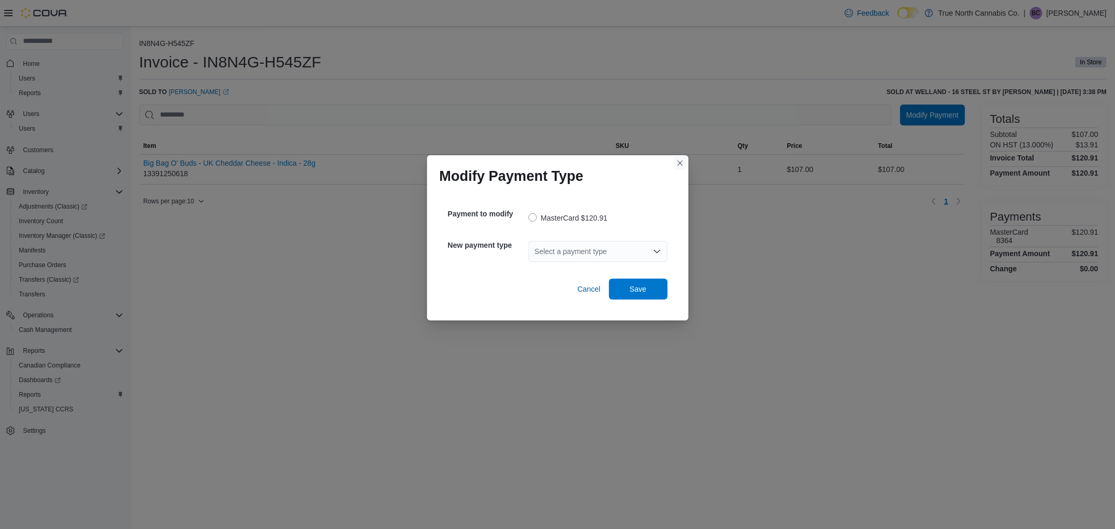
click at [675, 160] on button "Closes this modal window" at bounding box center [680, 163] width 13 height 13
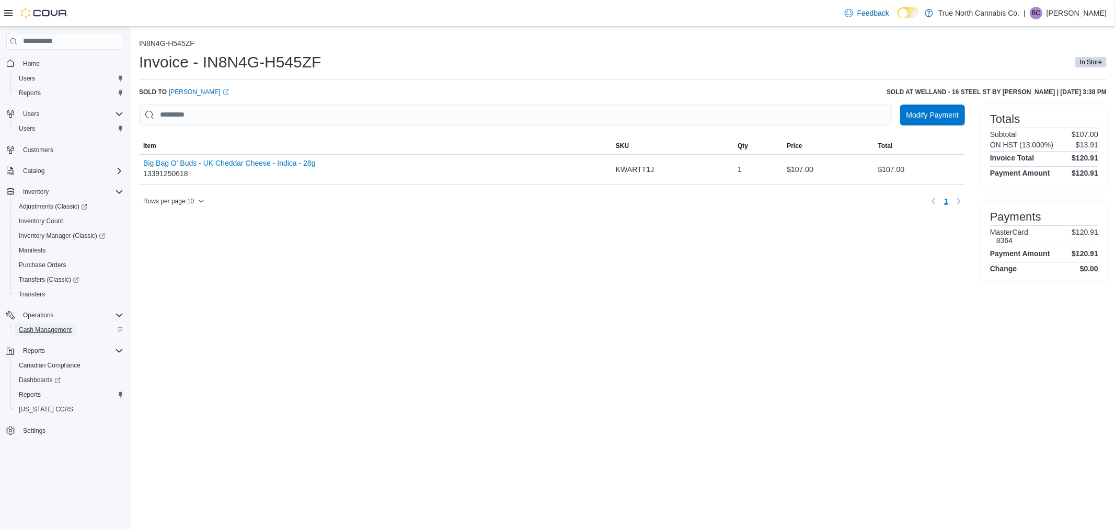
click at [40, 331] on span "Cash Management" at bounding box center [45, 330] width 53 height 8
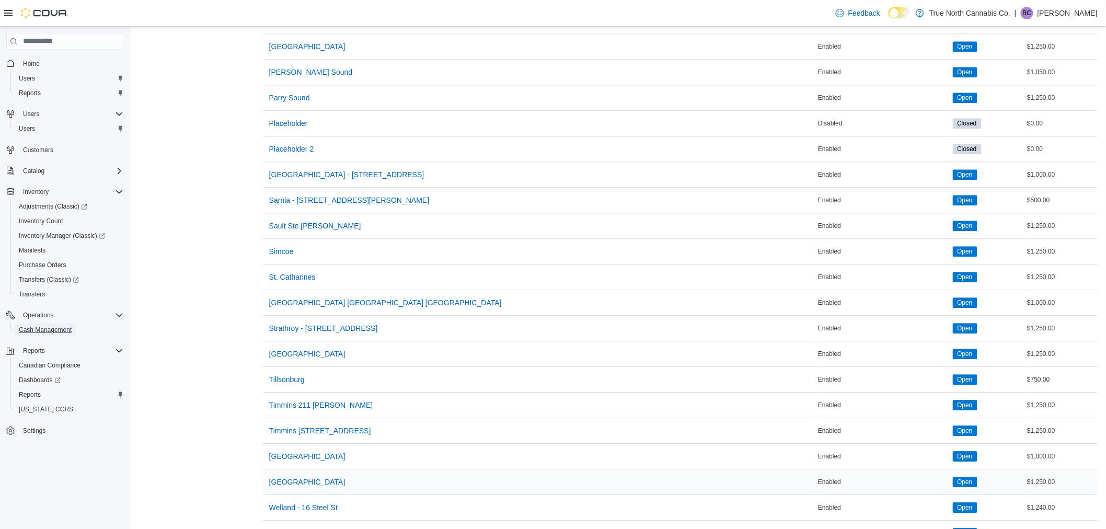
scroll to position [1095, 0]
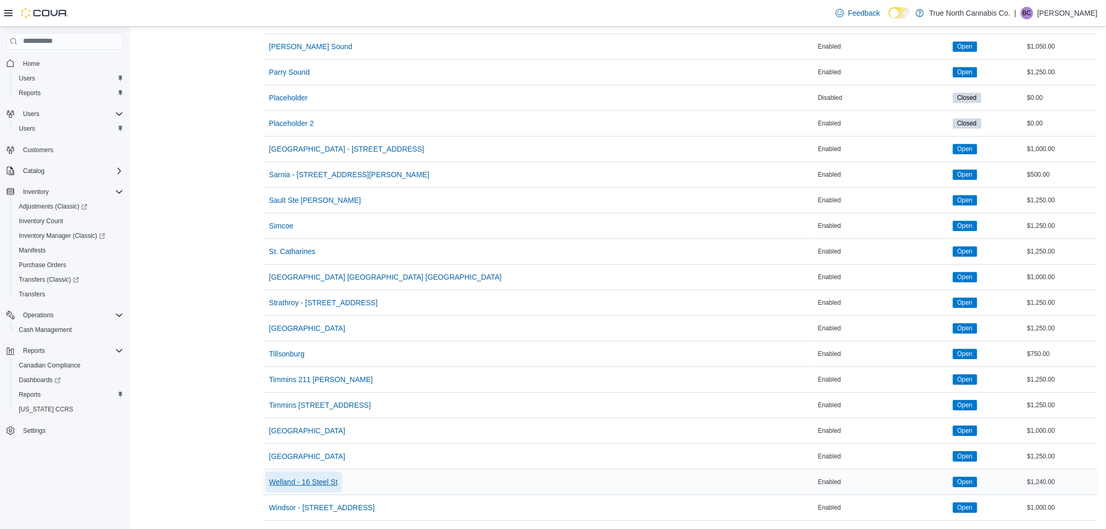
click at [296, 477] on span "Welland - 16 Steel St" at bounding box center [303, 482] width 68 height 10
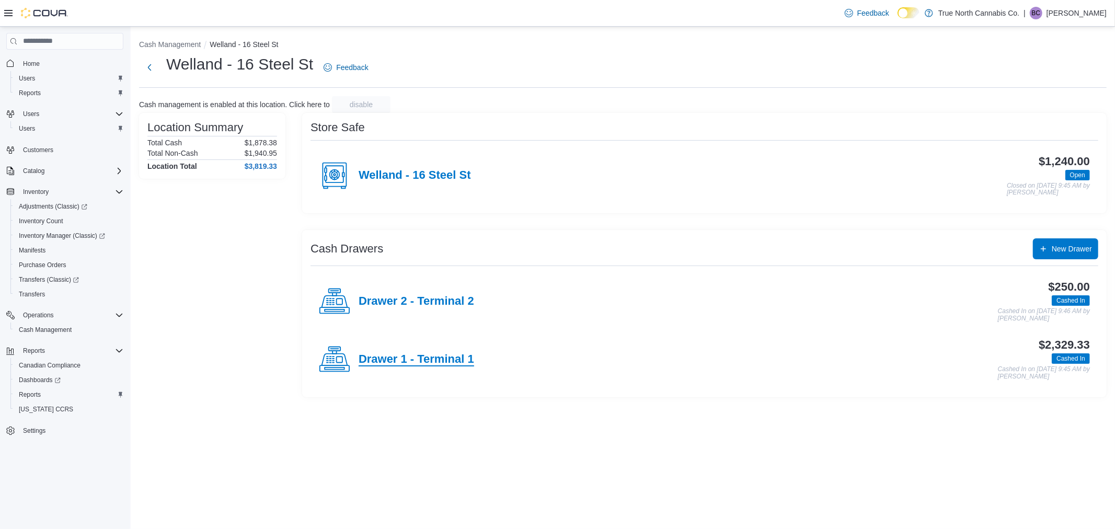
click at [404, 361] on h4 "Drawer 1 - Terminal 1" at bounding box center [415, 360] width 115 height 14
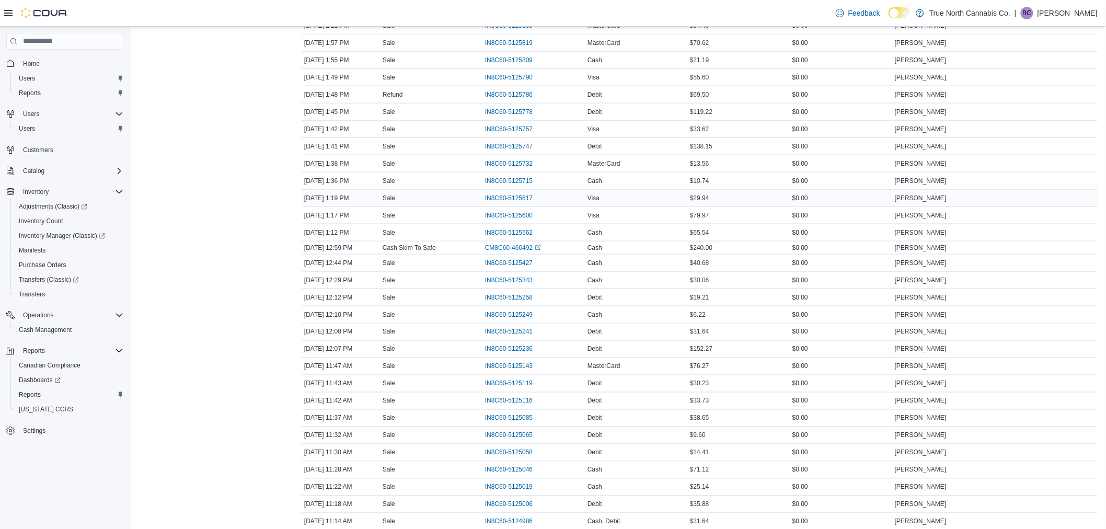
scroll to position [477, 0]
click at [511, 129] on span "IN8C60-5125778" at bounding box center [509, 132] width 48 height 8
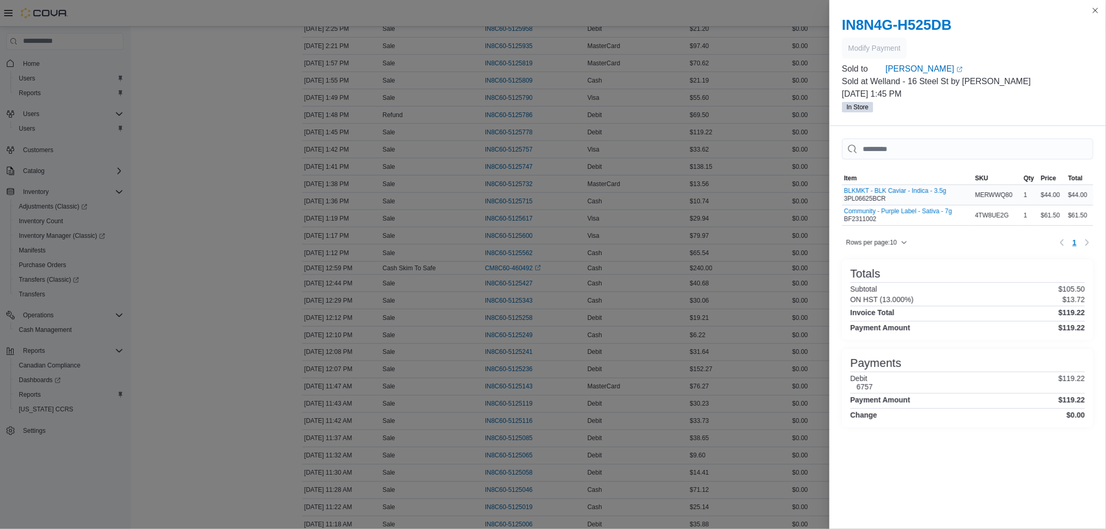
click at [871, 185] on div "BLKMKT - BLK Caviar - Indica - 3.5g 3PL06625BCR" at bounding box center [907, 195] width 131 height 20
click at [871, 189] on button "BLKMKT - BLK Caviar - Indica - 3.5g" at bounding box center [895, 190] width 102 height 7
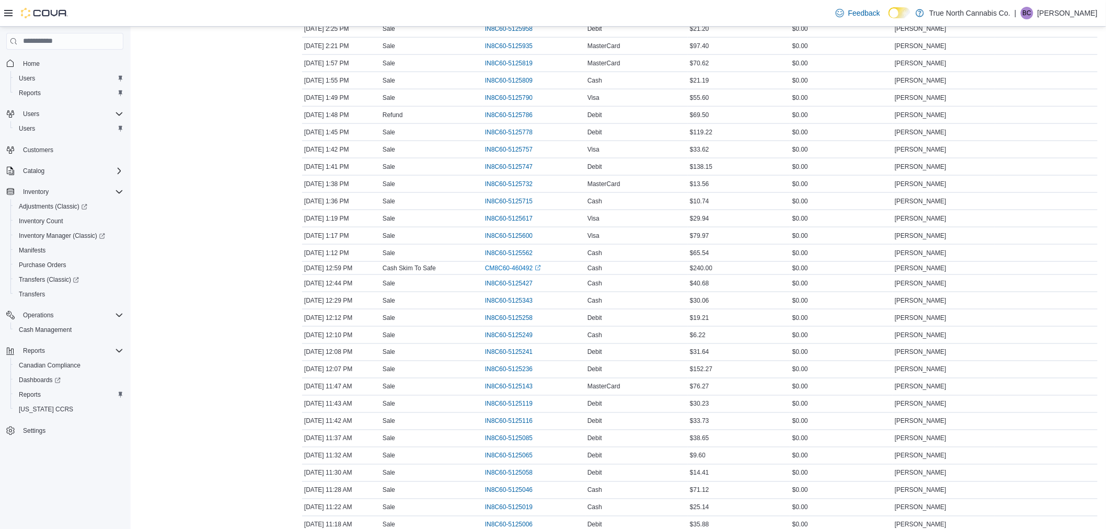
click at [901, 280] on tbody "Date [DATE] 3:45 PM Transaction Type Audit Drawer Transaction # CM8C60-460528 (…" at bounding box center [699, 259] width 795 height 1005
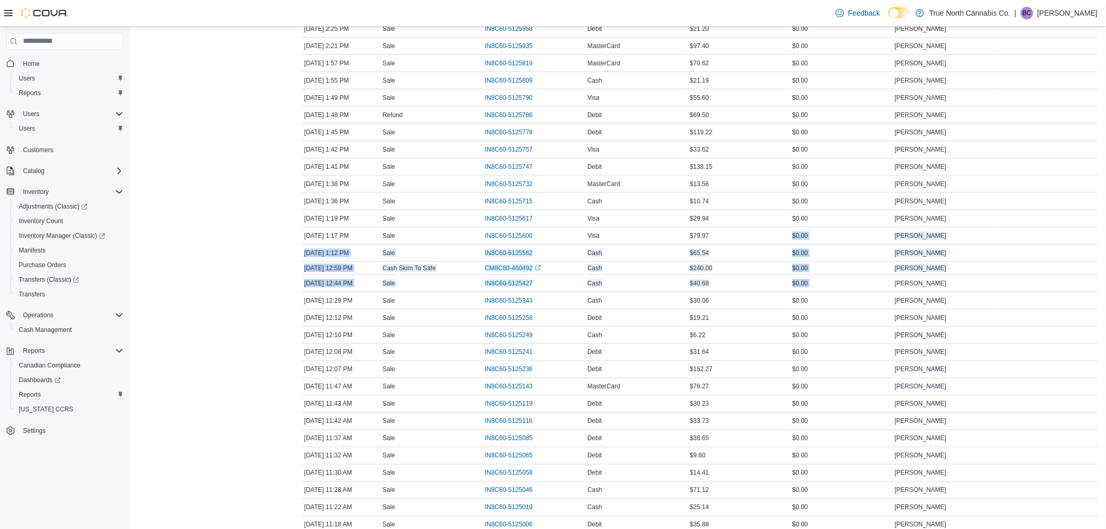
scroll to position [767, 0]
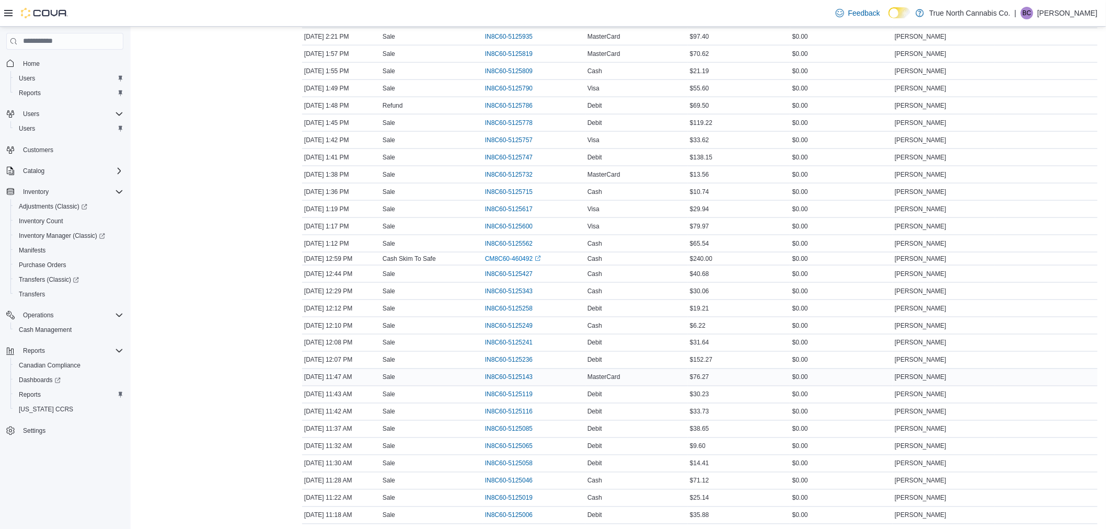
scroll to position [477, 0]
click at [513, 233] on span "IN8C60-5125600" at bounding box center [509, 235] width 48 height 8
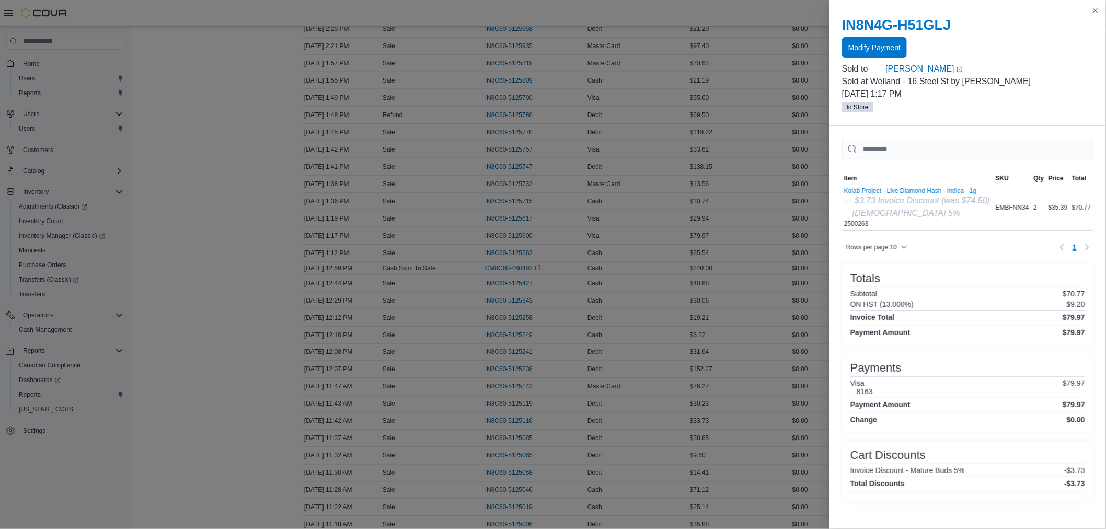
click at [886, 42] on span "Modify Payment" at bounding box center [874, 47] width 52 height 21
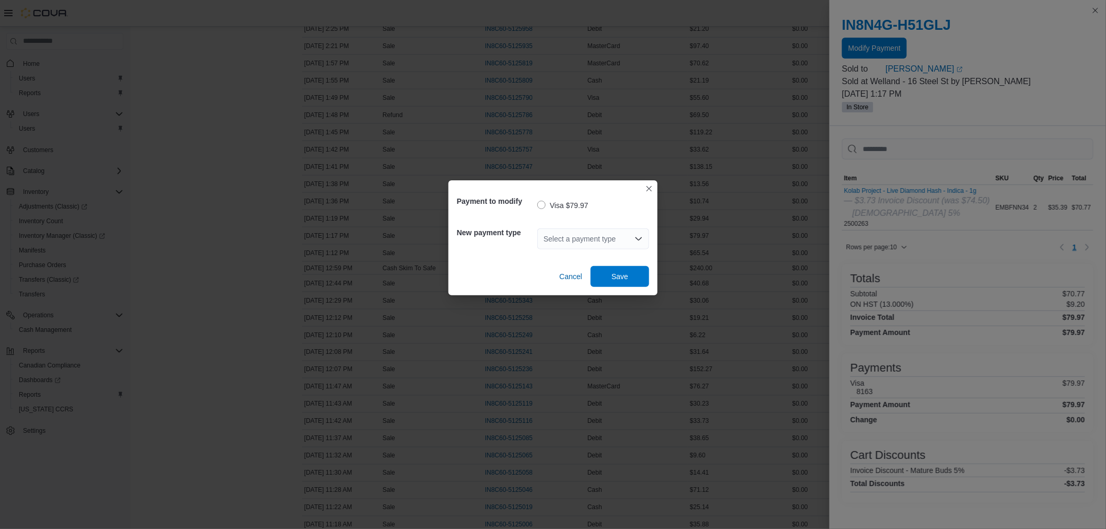
click at [579, 239] on div "Select a payment type" at bounding box center [593, 238] width 112 height 21
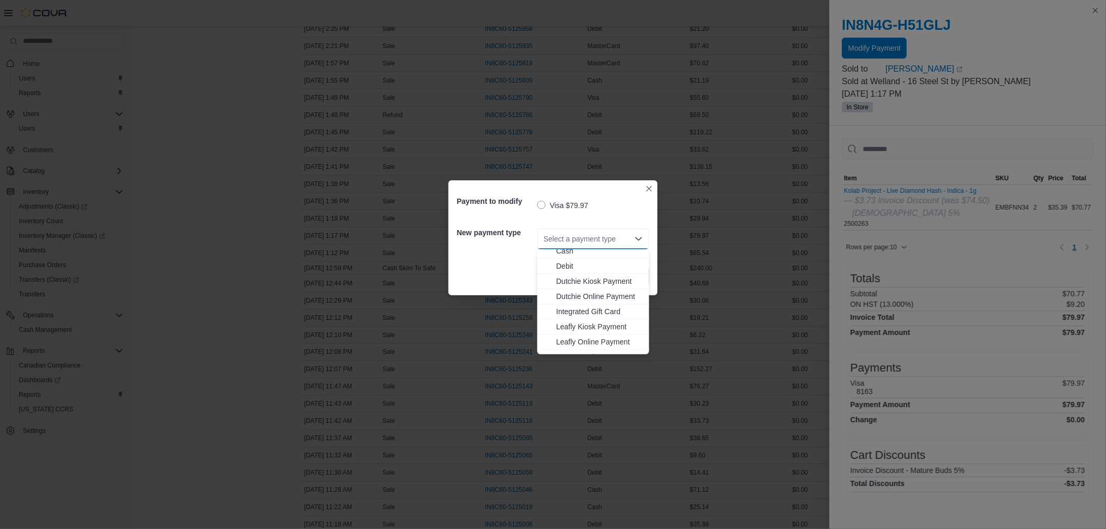
scroll to position [77, 0]
click at [581, 316] on span "MasterCard" at bounding box center [599, 316] width 87 height 10
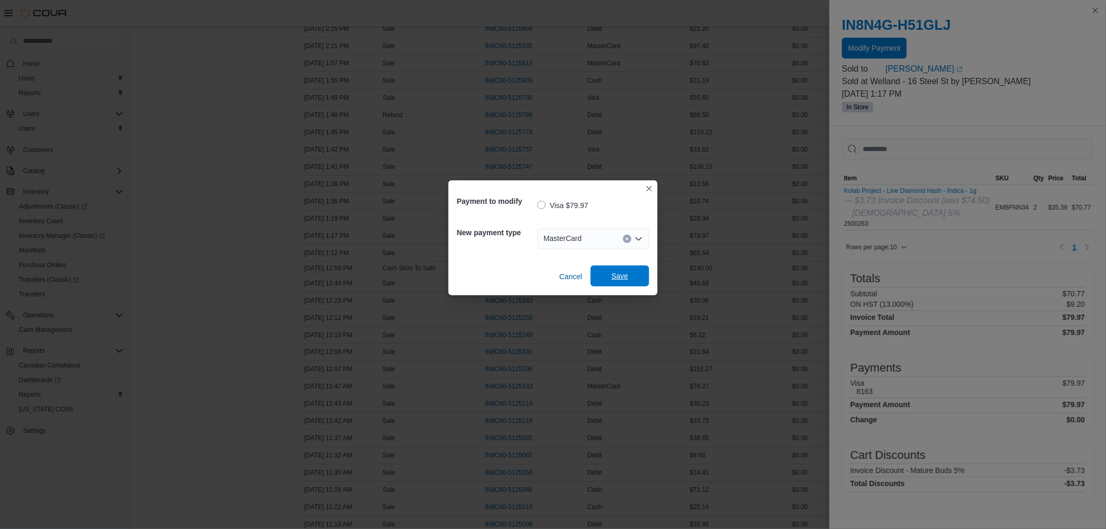
click at [615, 278] on span "Save" at bounding box center [619, 276] width 17 height 10
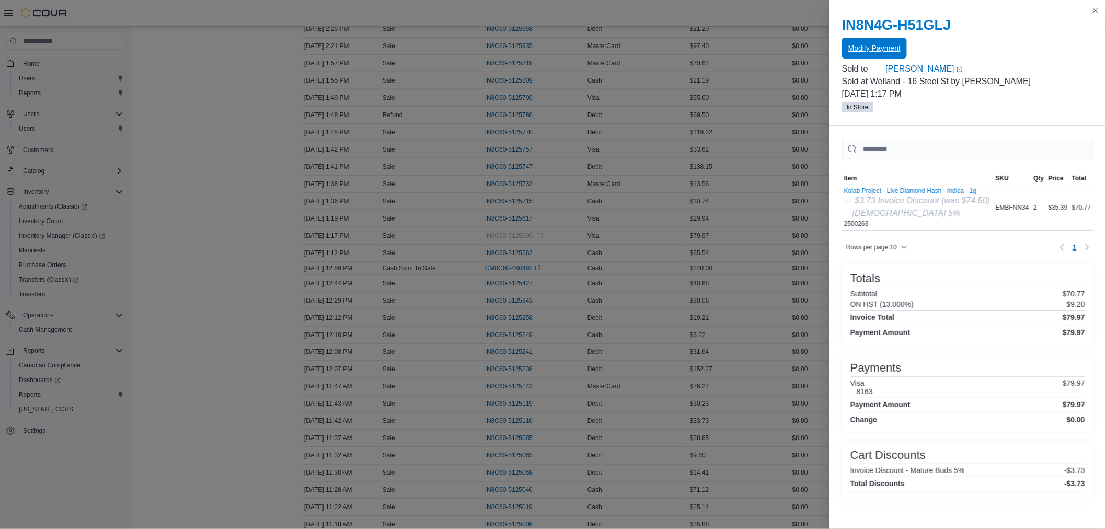
scroll to position [0, 0]
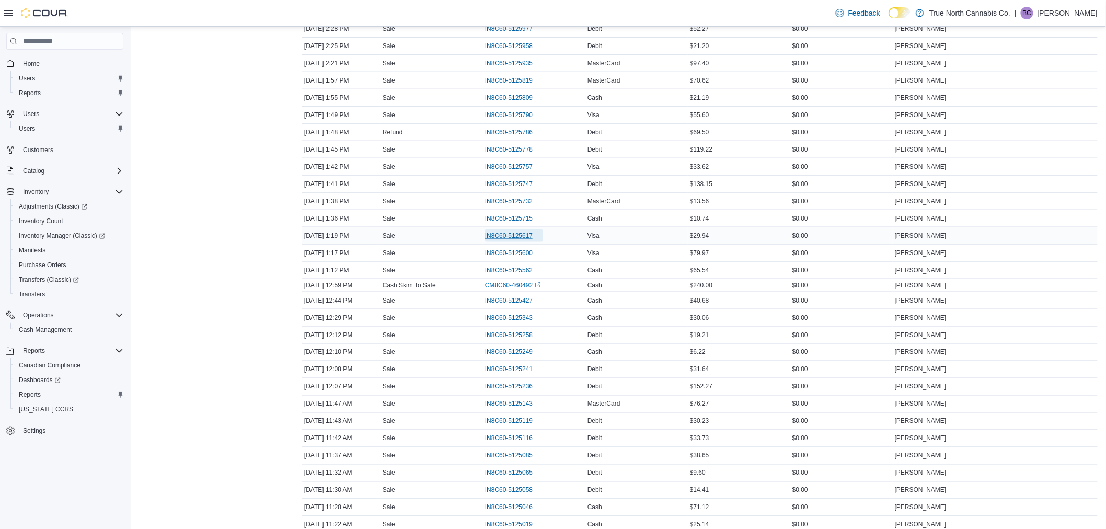
click at [521, 237] on span "IN8C60-5125617" at bounding box center [509, 235] width 48 height 8
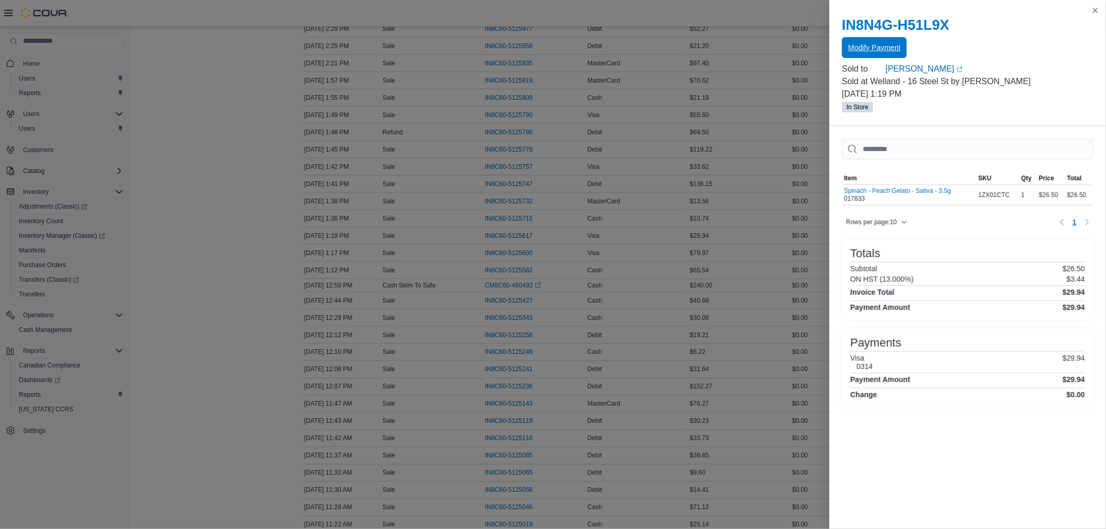
click at [873, 46] on span "Modify Payment" at bounding box center [874, 47] width 52 height 10
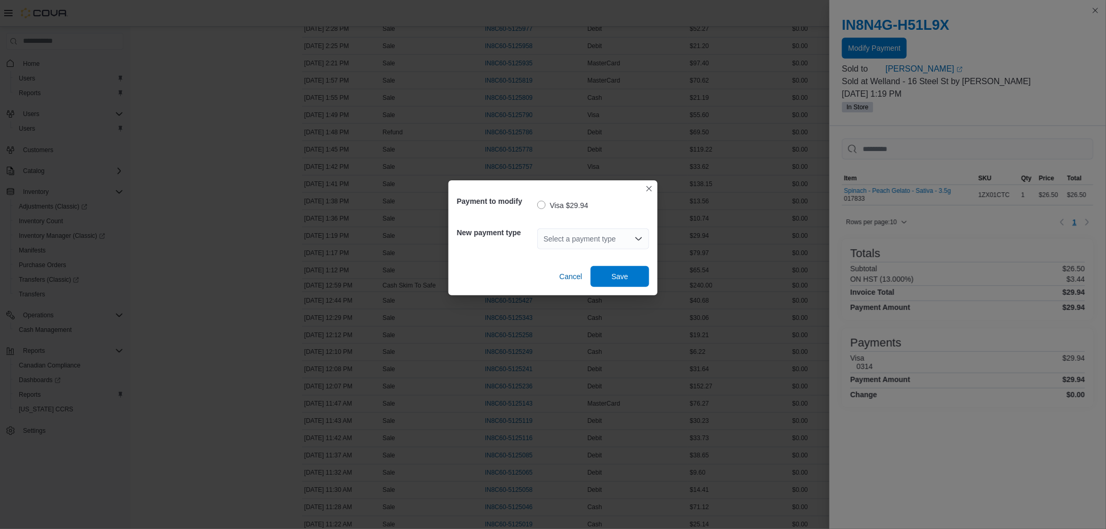
click at [630, 233] on div "Select a payment type" at bounding box center [593, 238] width 112 height 21
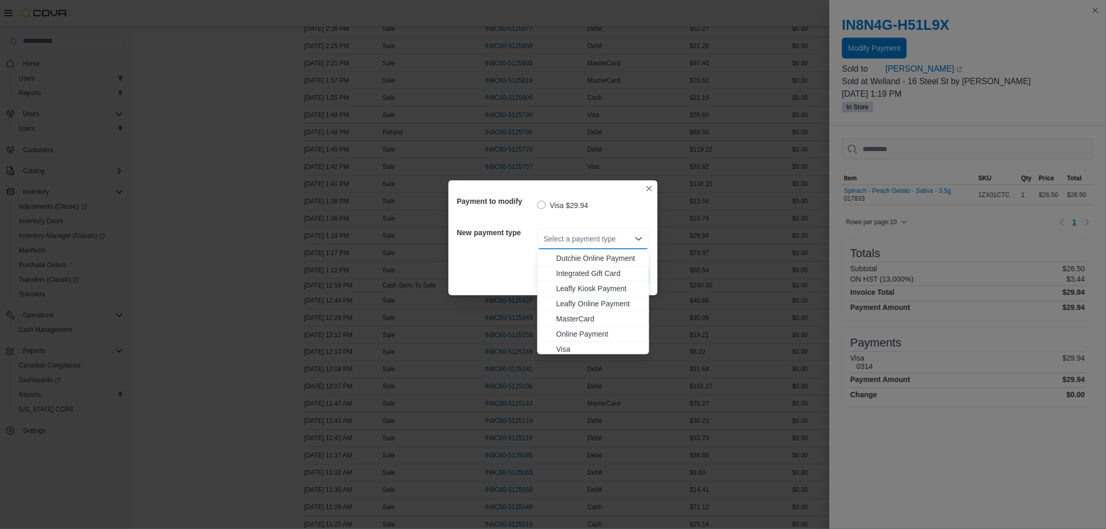
scroll to position [77, 0]
click at [592, 318] on span "MasterCard" at bounding box center [599, 316] width 87 height 10
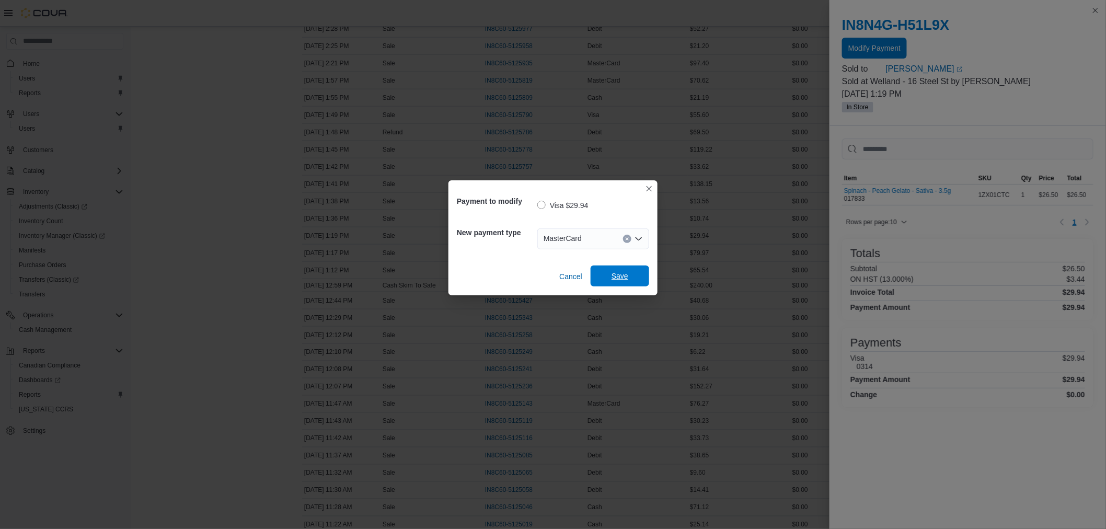
click at [618, 279] on span "Save" at bounding box center [619, 276] width 17 height 10
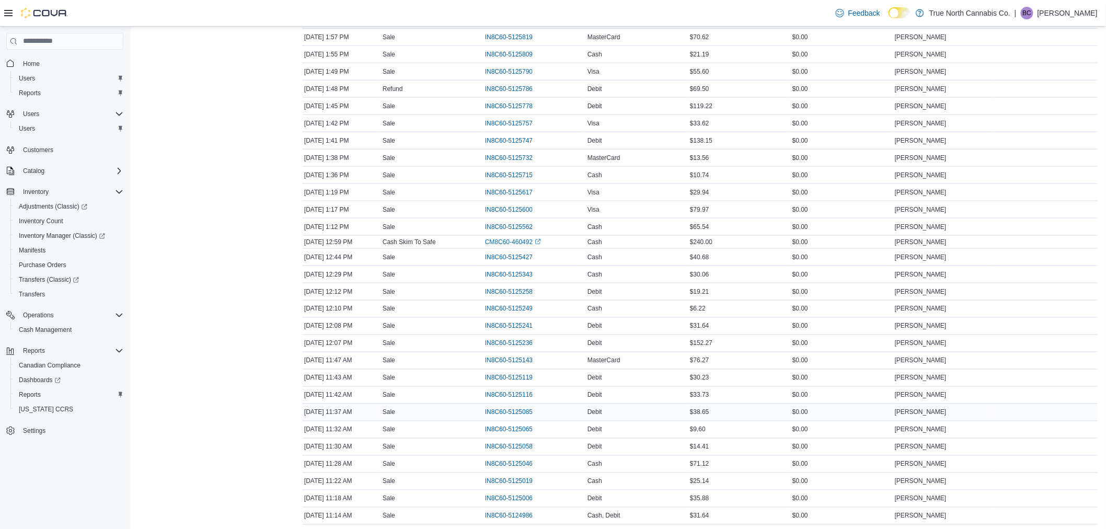
scroll to position [494, 0]
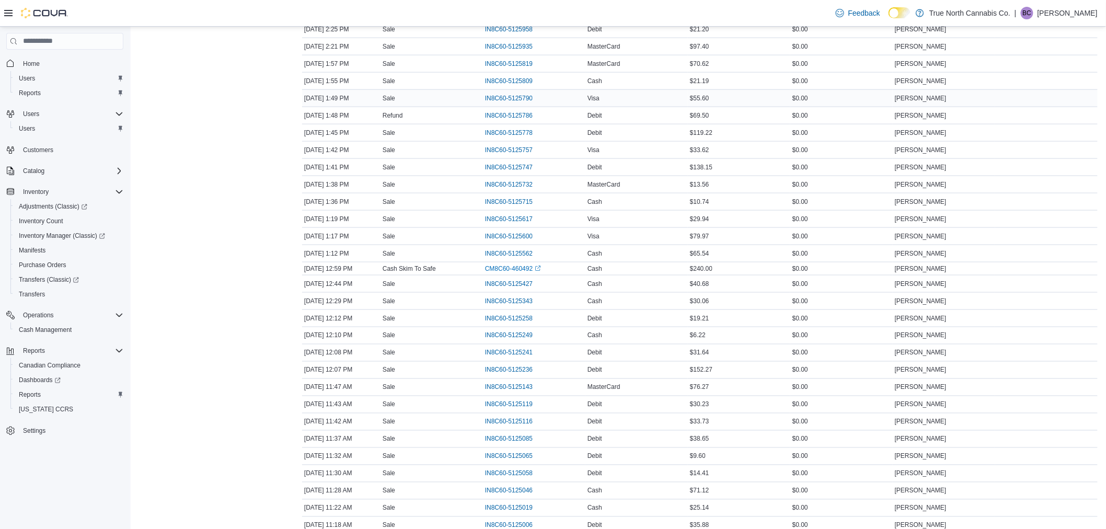
drag, startPoint x: 516, startPoint y: 97, endPoint x: 453, endPoint y: 95, distance: 63.3
click at [453, 95] on div "Sale" at bounding box center [431, 98] width 102 height 13
drag, startPoint x: 507, startPoint y: 120, endPoint x: 484, endPoint y: 118, distance: 23.1
click at [471, 127] on div "Sale" at bounding box center [431, 132] width 102 height 13
click at [508, 118] on span "IN8C60-5125786" at bounding box center [509, 115] width 48 height 8
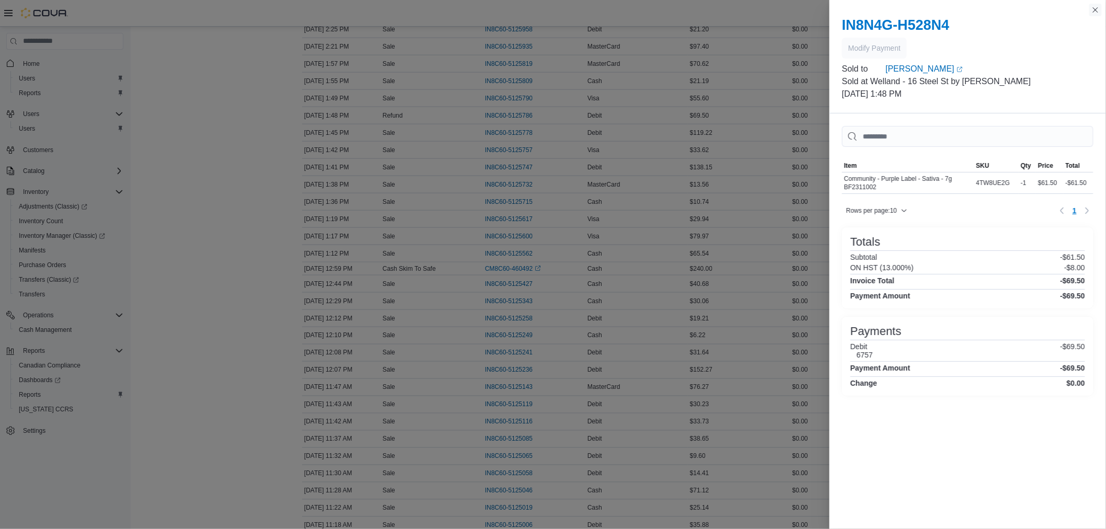
click at [1093, 8] on button "Close this dialog" at bounding box center [1095, 10] width 13 height 13
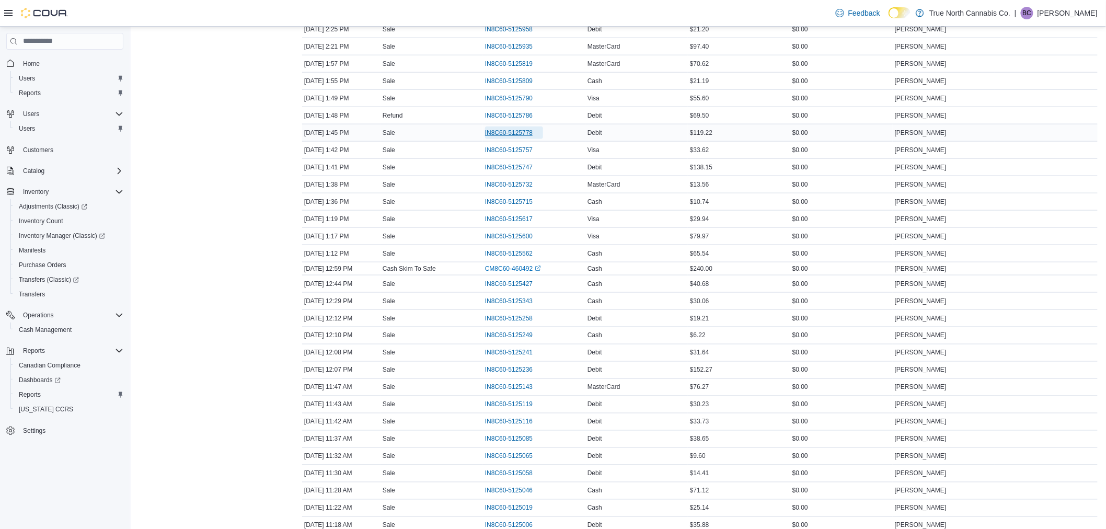
click at [514, 133] on span "IN8C60-5125778" at bounding box center [509, 133] width 48 height 8
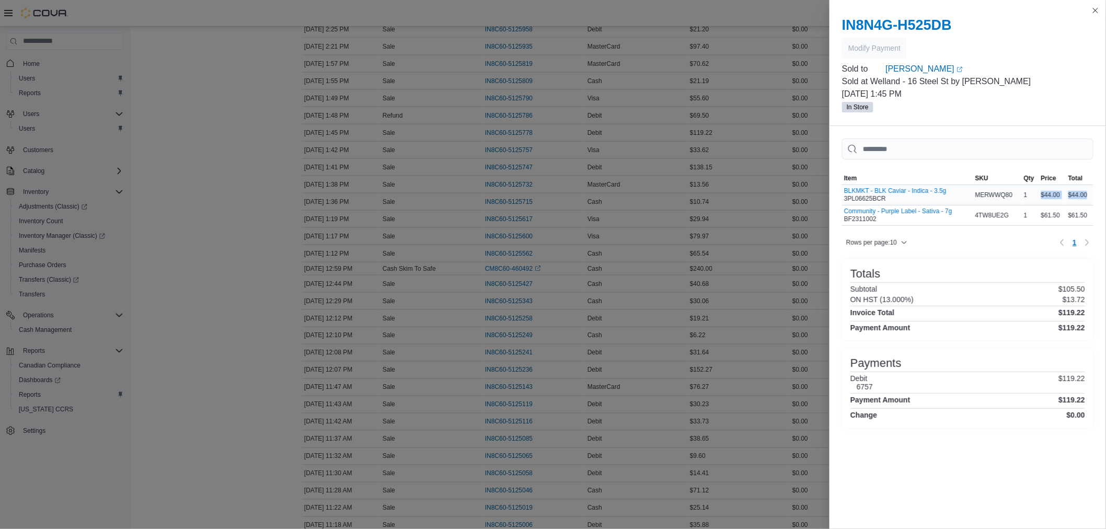
drag, startPoint x: 1036, startPoint y: 192, endPoint x: 1090, endPoint y: 196, distance: 54.0
click at [1090, 196] on tr "Item BLKMKT - BLK Caviar - Indica - 3.5g 3PL06625BCR SKU MERWWQ80 Qty 1 Price $…" at bounding box center [967, 195] width 251 height 20
click at [1094, 14] on button "Close this dialog" at bounding box center [1095, 10] width 13 height 13
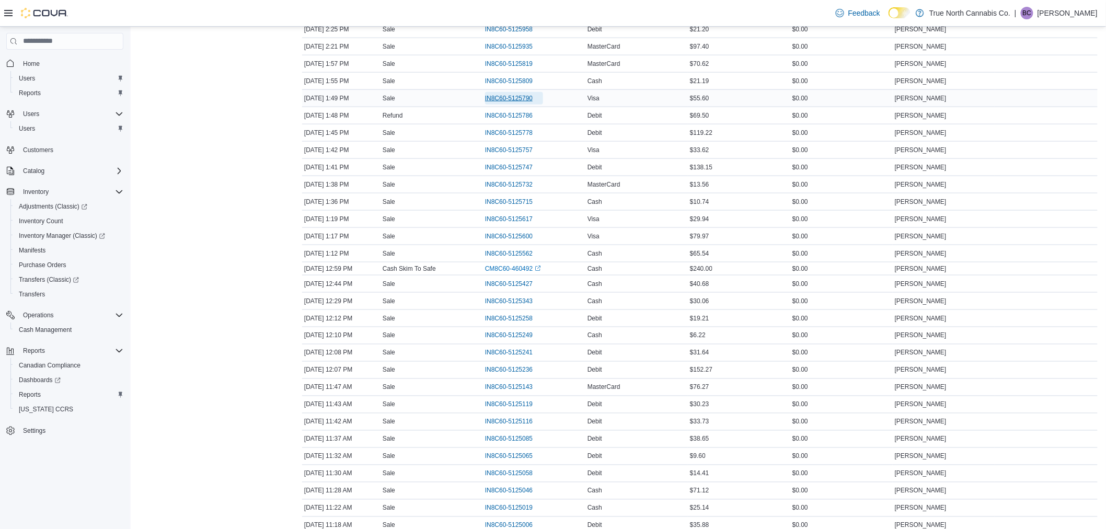
click at [515, 96] on span "IN8C60-5125790" at bounding box center [509, 98] width 48 height 8
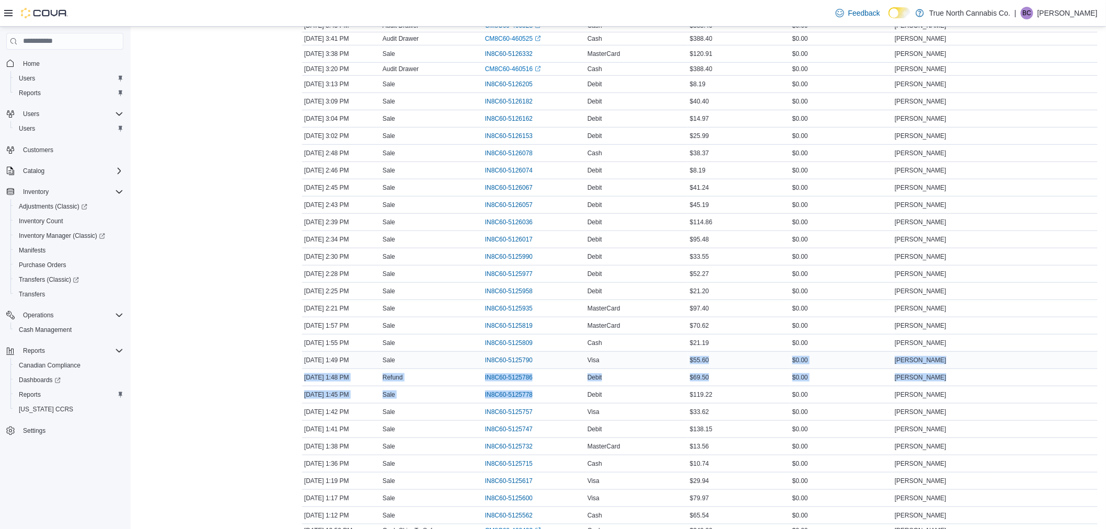
drag, startPoint x: 587, startPoint y: 395, endPoint x: 613, endPoint y: 359, distance: 44.5
click at [613, 359] on tbody "Date [DATE] 4:07 PM Transaction Type Sale Transaction # IN8C60-5126509 Method D…" at bounding box center [699, 513] width 795 height 1023
drag, startPoint x: 584, startPoint y: 357, endPoint x: 629, endPoint y: 397, distance: 60.0
click at [629, 397] on tbody "Date [DATE] 4:07 PM Transaction Type Sale Transaction # IN8C60-5126509 Method D…" at bounding box center [699, 513] width 795 height 1023
click at [496, 400] on span "IN8C60-5125778" at bounding box center [514, 394] width 58 height 13
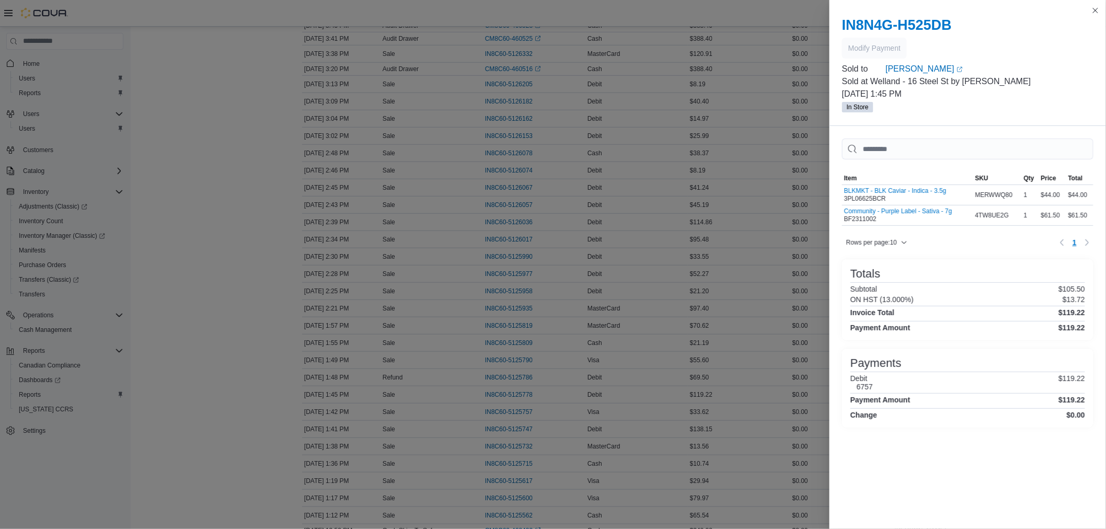
click at [860, 105] on span "In Store" at bounding box center [857, 106] width 22 height 9
click at [944, 155] on input "This is a search bar. As you type, the results lower in the page will automatic…" at bounding box center [967, 148] width 251 height 21
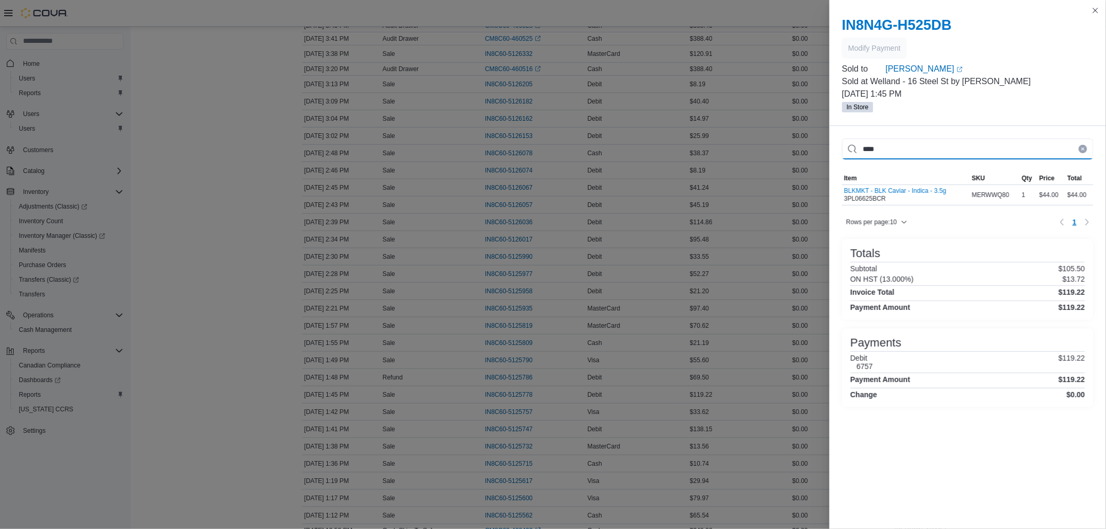
type input "****"
click at [1058, 214] on div at bounding box center [967, 209] width 251 height 8
click at [969, 196] on div "MERWWQ80" at bounding box center [994, 195] width 50 height 13
click at [1022, 190] on div "1" at bounding box center [1028, 195] width 18 height 13
drag, startPoint x: 849, startPoint y: 366, endPoint x: 901, endPoint y: 383, distance: 54.9
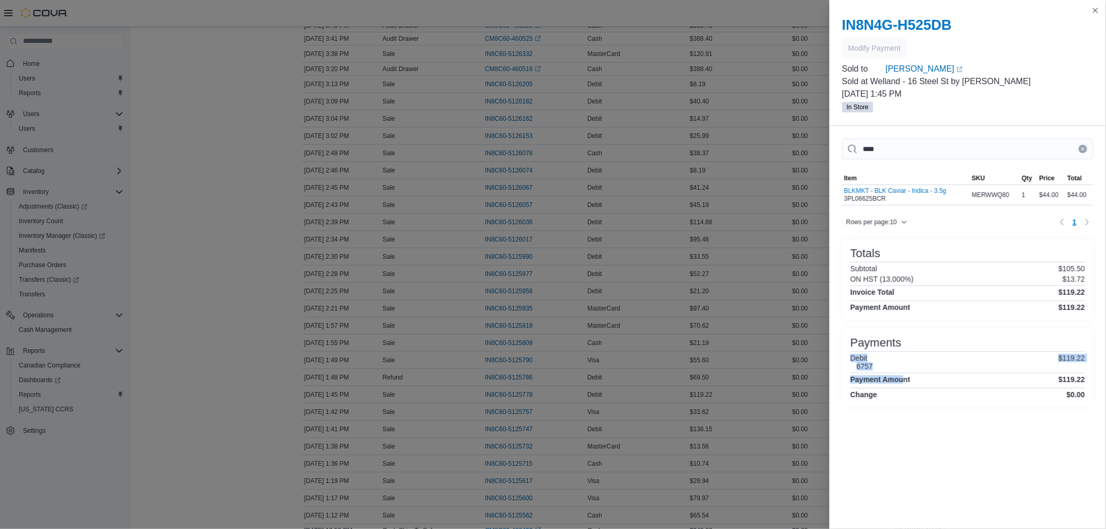
click at [901, 383] on div "Payments Debit 6757 $119.22 Payment Amount $119.22 Change $0.00" at bounding box center [967, 368] width 235 height 62
click at [917, 21] on h2 "IN8N4G-H525DB" at bounding box center [967, 25] width 251 height 17
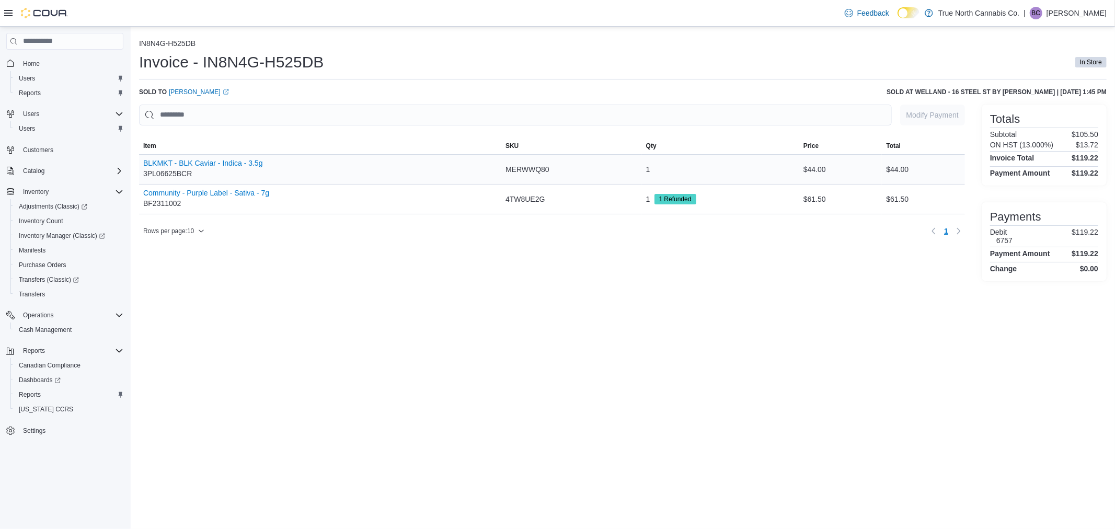
click at [915, 171] on div "$44.00" at bounding box center [923, 169] width 83 height 21
click at [905, 168] on div "$44.00" at bounding box center [923, 169] width 83 height 21
click at [671, 194] on span "1 Refunded" at bounding box center [675, 198] width 32 height 9
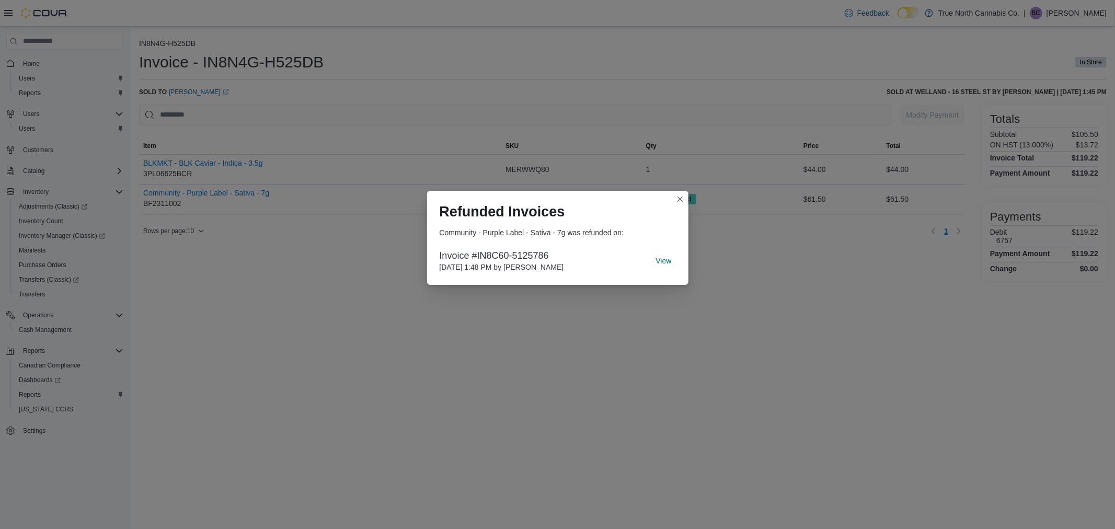
drag, startPoint x: 634, startPoint y: 159, endPoint x: 593, endPoint y: 154, distance: 41.5
click at [634, 159] on div "Refunded Invoices Community - Purple Label - Sativa - 7g was refunded on: Invoi…" at bounding box center [557, 264] width 1115 height 529
click at [513, 159] on div "Refunded Invoices Community - Purple Label - Sativa - 7g was refunded on: Invoi…" at bounding box center [557, 264] width 1115 height 529
click at [677, 199] on button "Closes this modal window" at bounding box center [680, 198] width 13 height 13
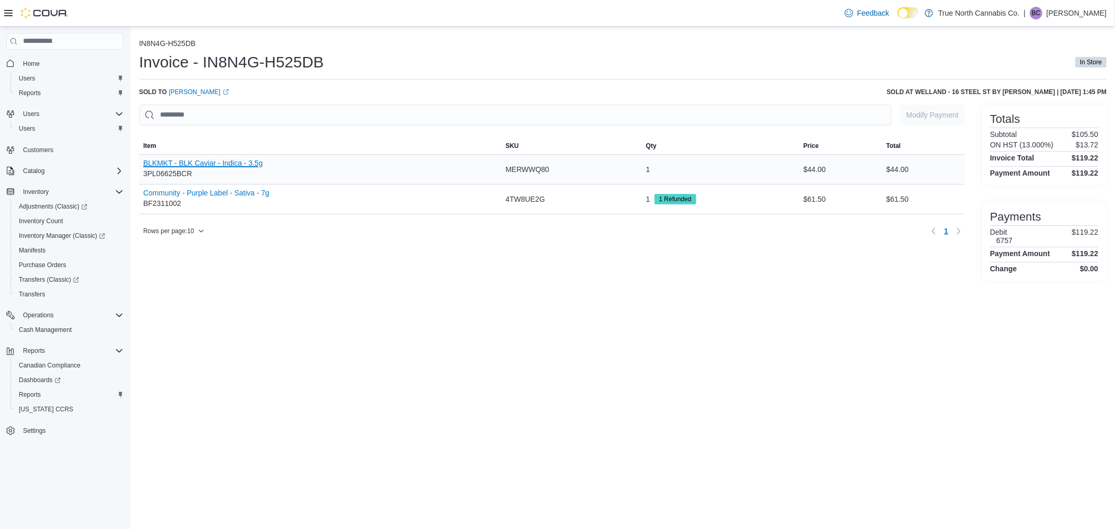
click at [223, 160] on button "BLKMKT - BLK Caviar - Indica - 3.5g" at bounding box center [203, 163] width 120 height 8
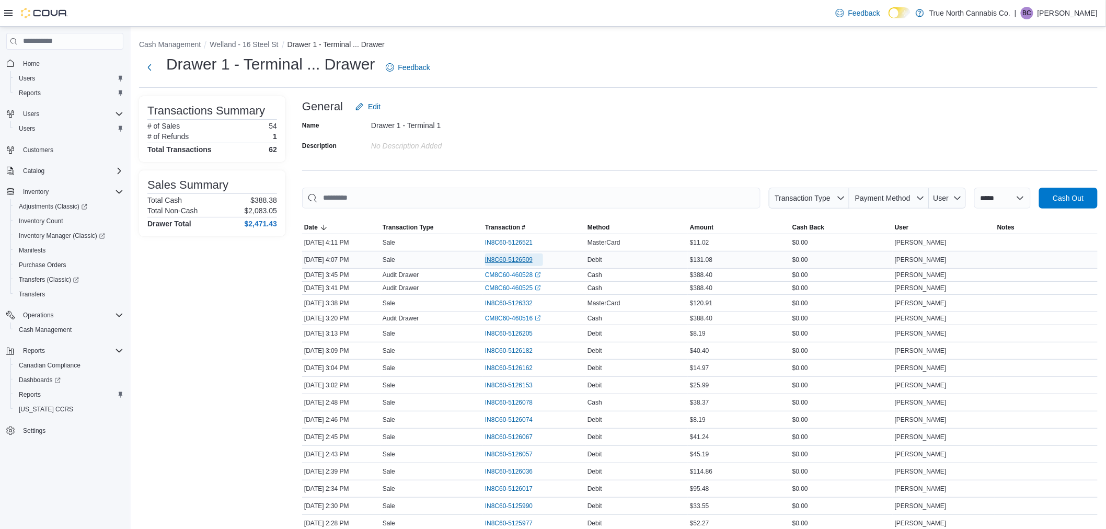
click at [502, 256] on span "IN8C60-5126509" at bounding box center [509, 260] width 48 height 8
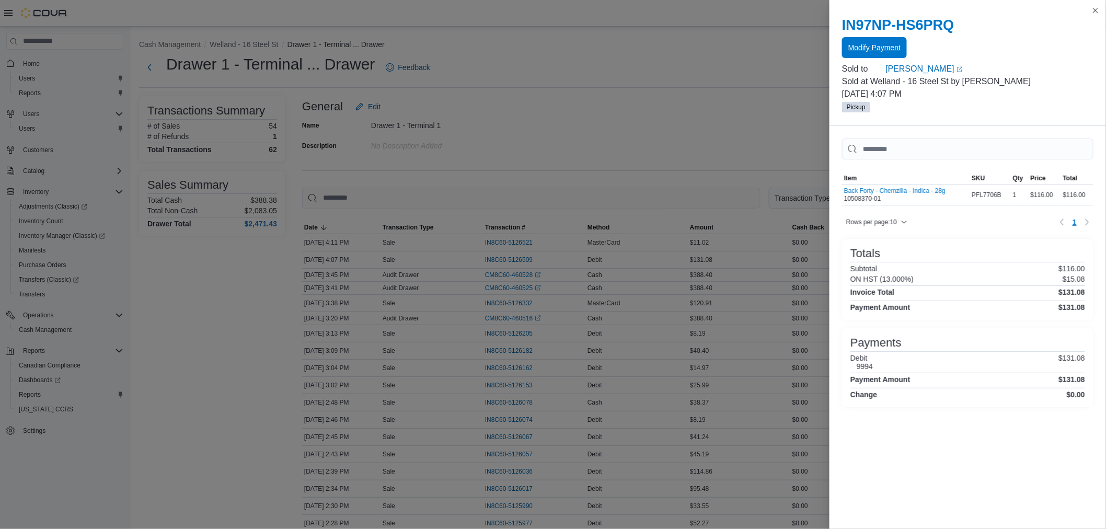
click at [863, 51] on span "Modify Payment" at bounding box center [874, 47] width 52 height 10
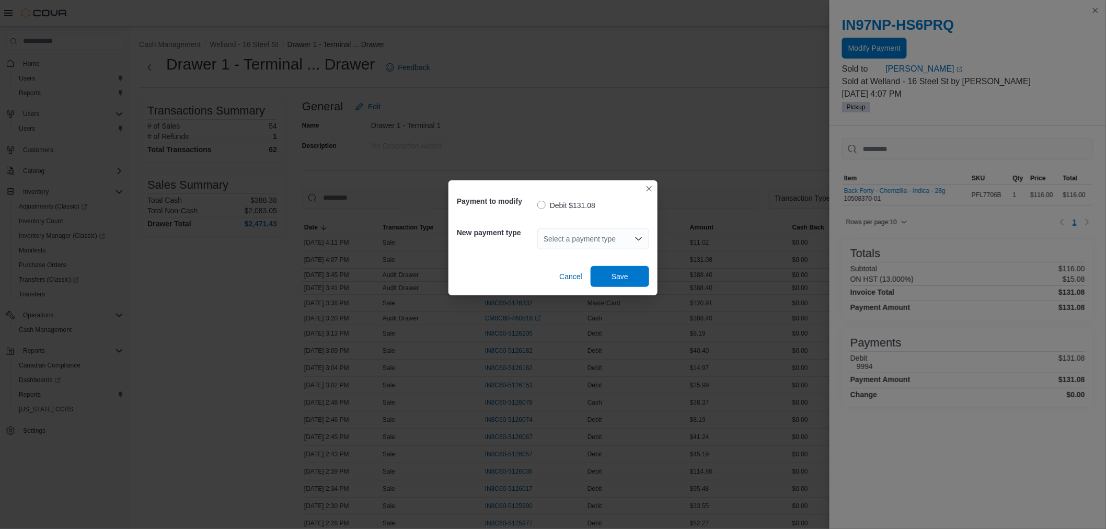
click at [617, 246] on div "Select a payment type" at bounding box center [593, 238] width 112 height 21
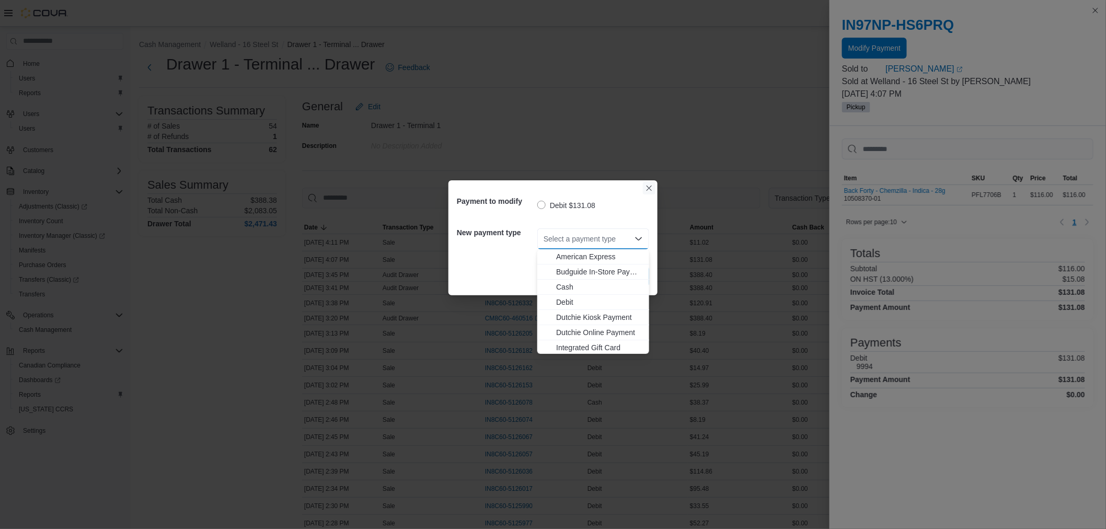
click at [646, 187] on button "Closes this modal window" at bounding box center [649, 188] width 13 height 13
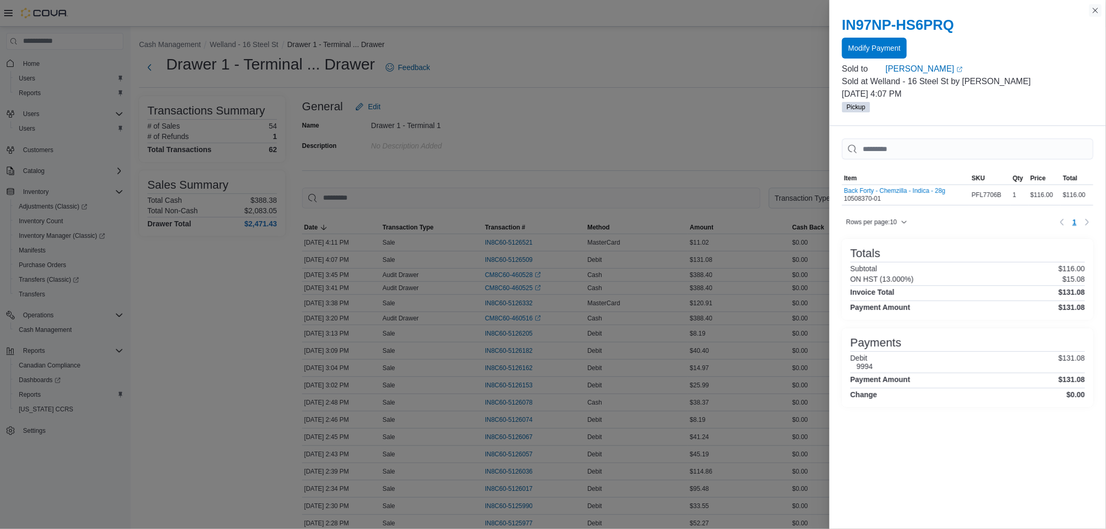
click at [1090, 11] on button "Close this dialog" at bounding box center [1095, 10] width 13 height 13
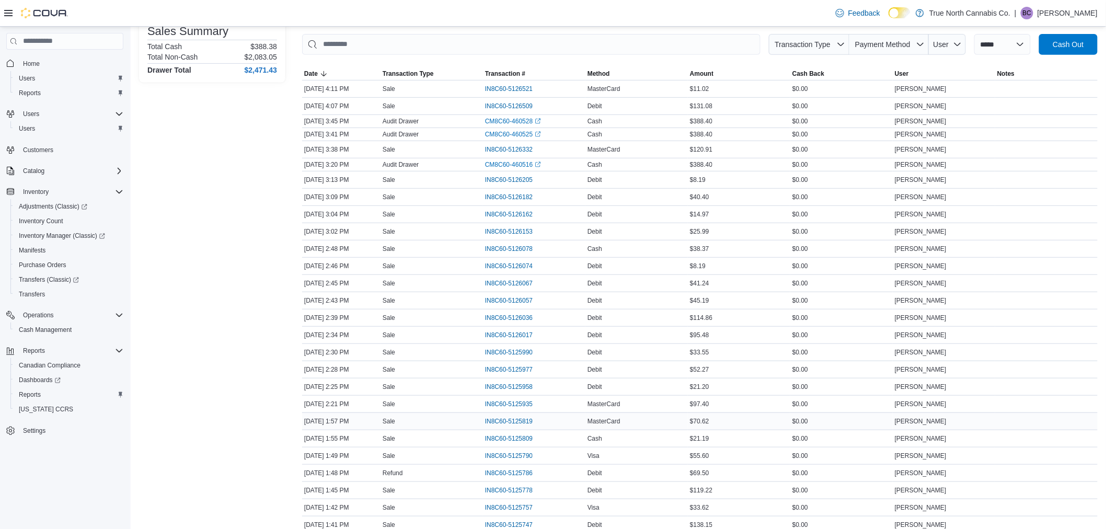
scroll to position [174, 0]
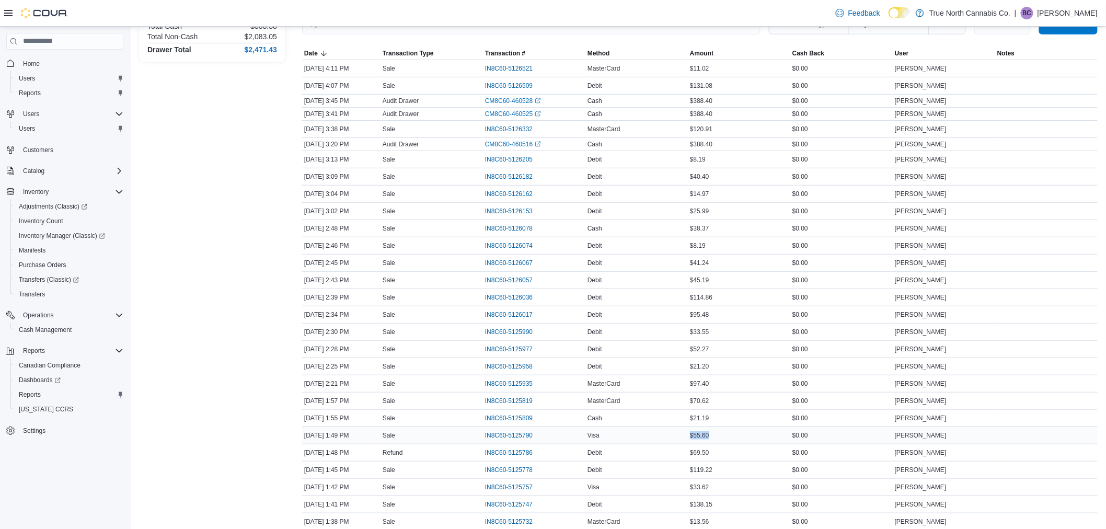
click at [711, 436] on tr "Date [DATE] 1:49 PM Transaction Type Sale Transaction # IN8C60-5125790 Method V…" at bounding box center [699, 434] width 795 height 17
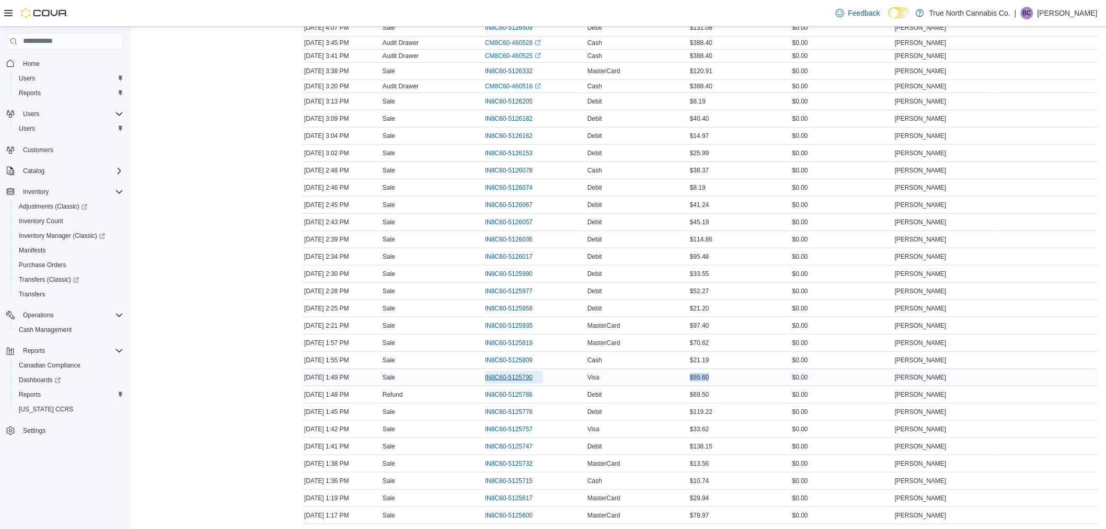
click at [491, 376] on span "IN8C60-5125790" at bounding box center [509, 377] width 48 height 8
click at [528, 409] on span "IN8C60-5125778" at bounding box center [509, 412] width 48 height 8
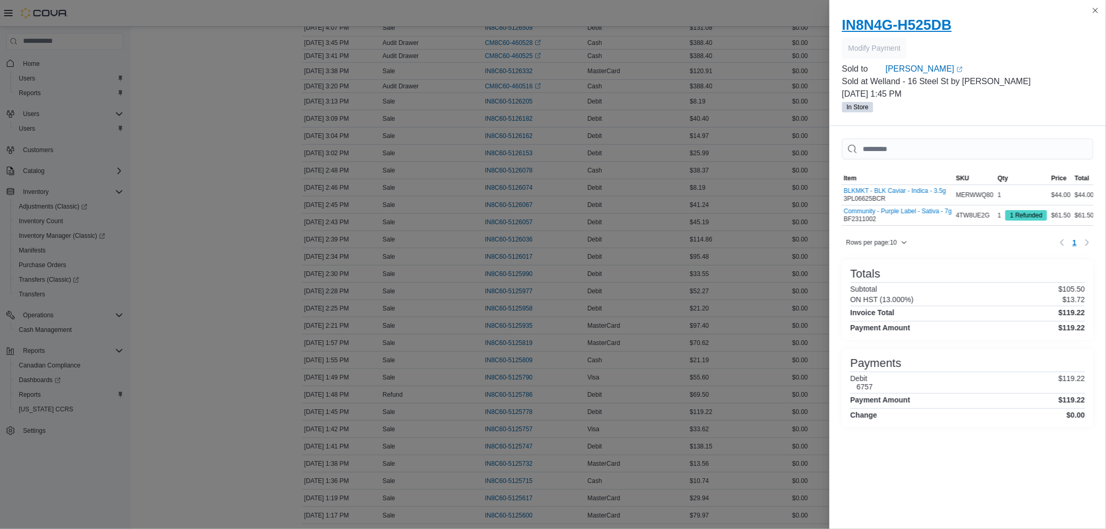
click at [872, 19] on h2 "IN8N4G-H525DB" at bounding box center [967, 25] width 251 height 17
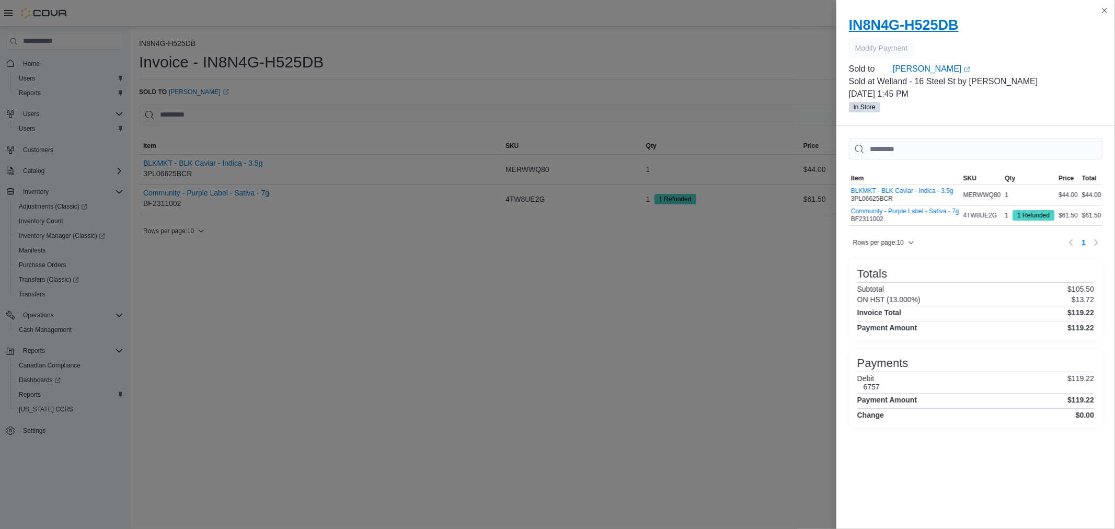
click at [872, 19] on h2 "IN8N4G-H525DB" at bounding box center [975, 25] width 253 height 17
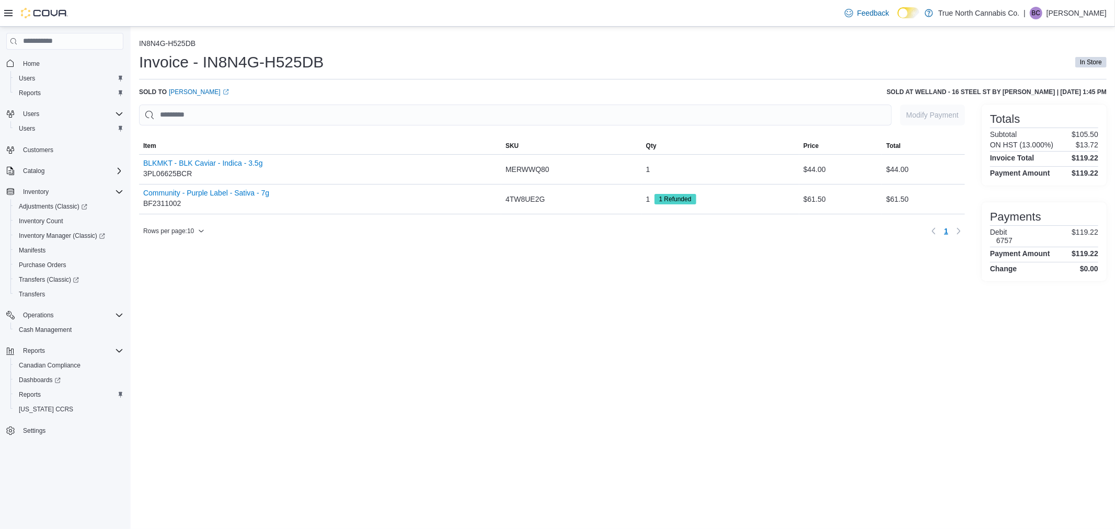
click at [922, 100] on div "IN8N4G-H525DB Invoice - IN8N4G-H525DB In Store Sold to [PERSON_NAME] (opens in …" at bounding box center [622, 160] width 967 height 242
click at [911, 134] on div "Modify Payment Sorting MemoryTable from EuiInMemoryTable; Page 1 of 1. Item SKU…" at bounding box center [552, 172] width 826 height 135
click at [911, 133] on div at bounding box center [552, 131] width 826 height 13
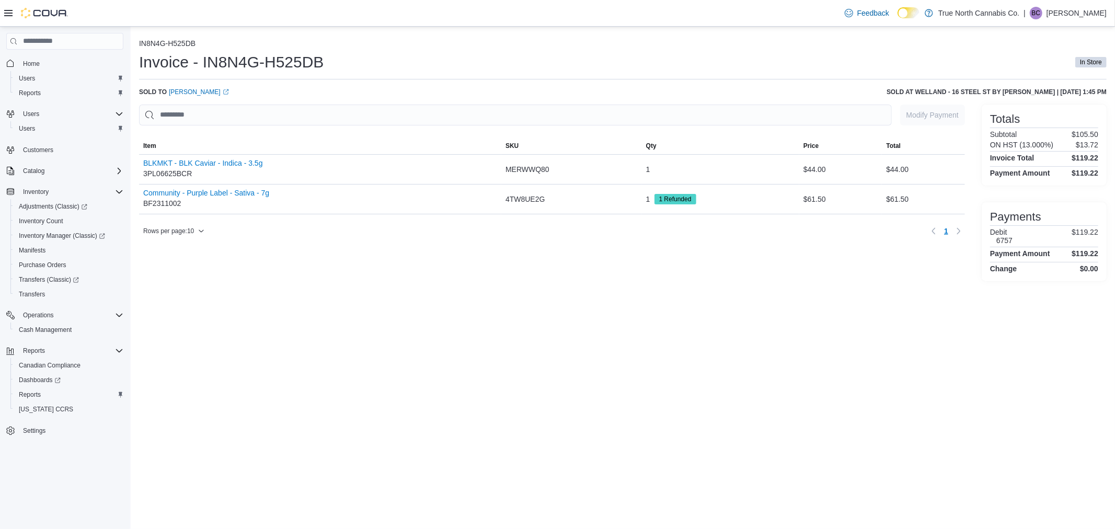
click at [911, 133] on div at bounding box center [552, 131] width 826 height 13
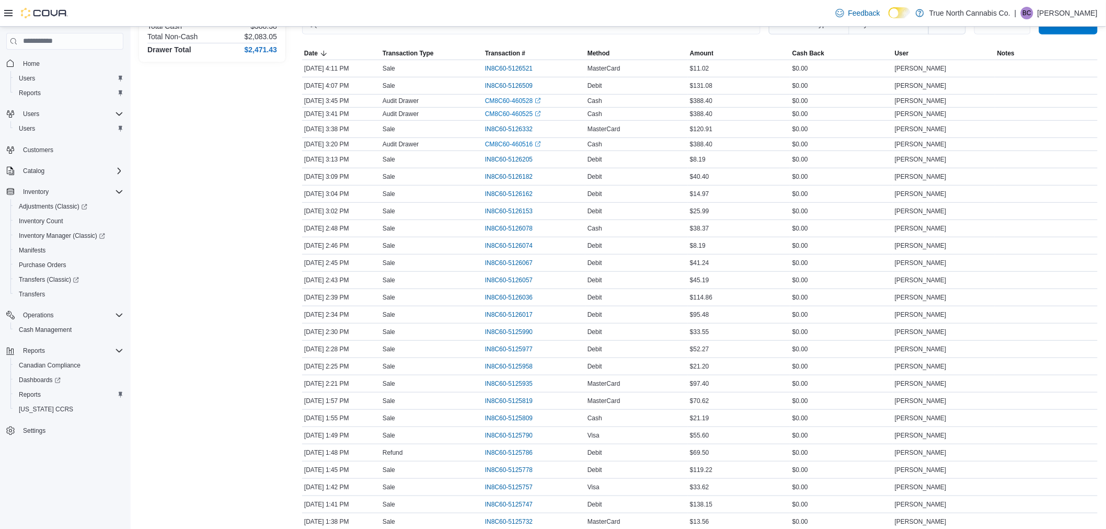
scroll to position [348, 0]
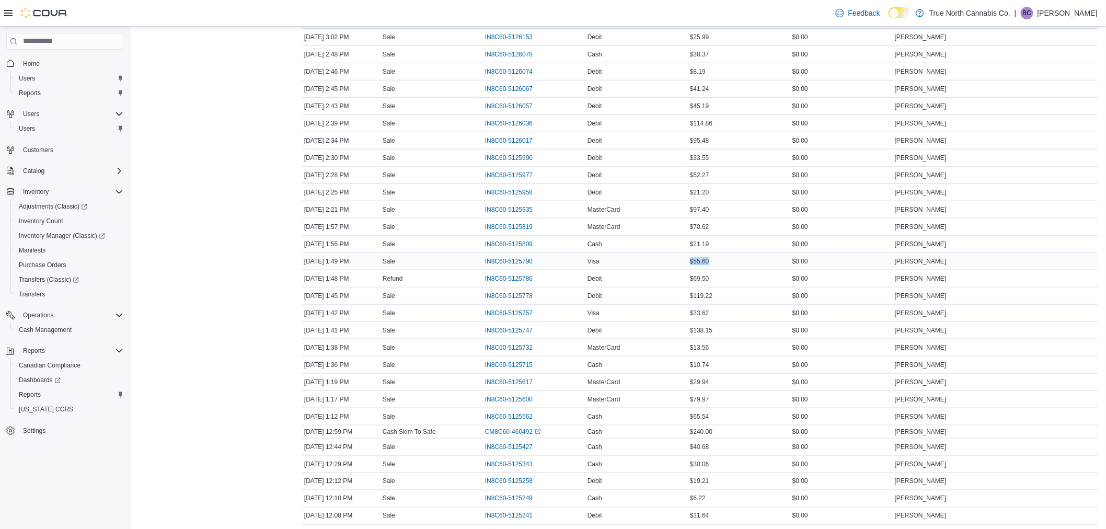
drag, startPoint x: 678, startPoint y: 260, endPoint x: 723, endPoint y: 262, distance: 45.5
click at [723, 262] on tr "Date [DATE] 1:49 PM Transaction Type Sale Transaction # IN8C60-5125790 Method V…" at bounding box center [699, 260] width 795 height 17
drag, startPoint x: 688, startPoint y: 295, endPoint x: 726, endPoint y: 299, distance: 38.4
click at [726, 299] on tr "Date [DATE] 1:45 PM Transaction Type Sale Transaction # IN8C60-5125778 Method D…" at bounding box center [699, 295] width 795 height 17
drag, startPoint x: 616, startPoint y: 277, endPoint x: 716, endPoint y: 277, distance: 100.3
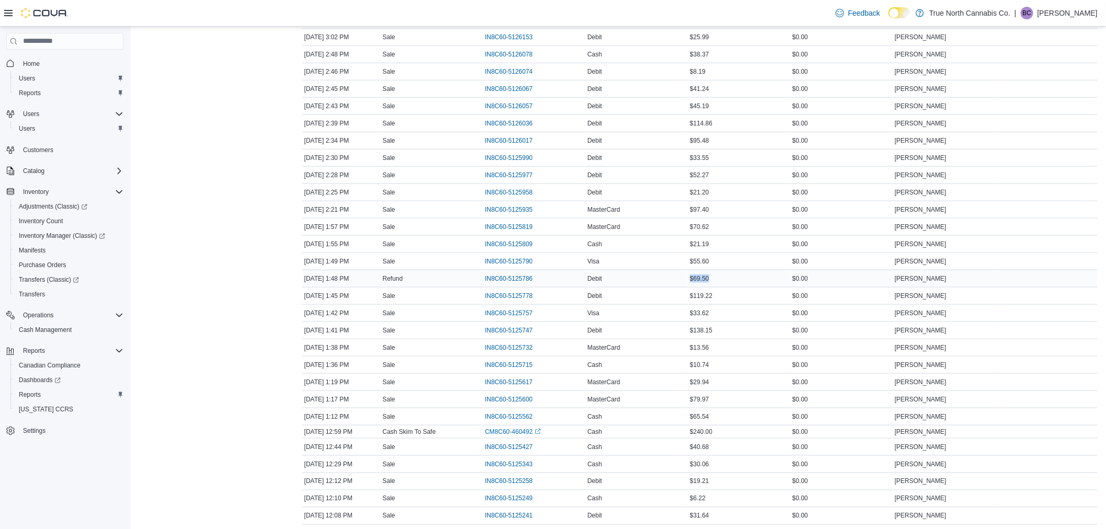
click at [716, 277] on tr "Date [DATE] 1:48 PM Transaction Type Refund Transaction # IN8C60-5125786 Method…" at bounding box center [699, 278] width 795 height 17
drag, startPoint x: 598, startPoint y: 255, endPoint x: 712, endPoint y: 263, distance: 114.2
click at [712, 263] on tr "Date [DATE] 1:49 PM Transaction Type Sale Transaction # IN8C60-5125790 Method V…" at bounding box center [699, 260] width 795 height 17
drag, startPoint x: 582, startPoint y: 291, endPoint x: 718, endPoint y: 299, distance: 136.6
click at [718, 299] on tr "Date [DATE] 1:45 PM Transaction Type Sale Transaction # IN8C60-5125778 Method D…" at bounding box center [699, 295] width 795 height 17
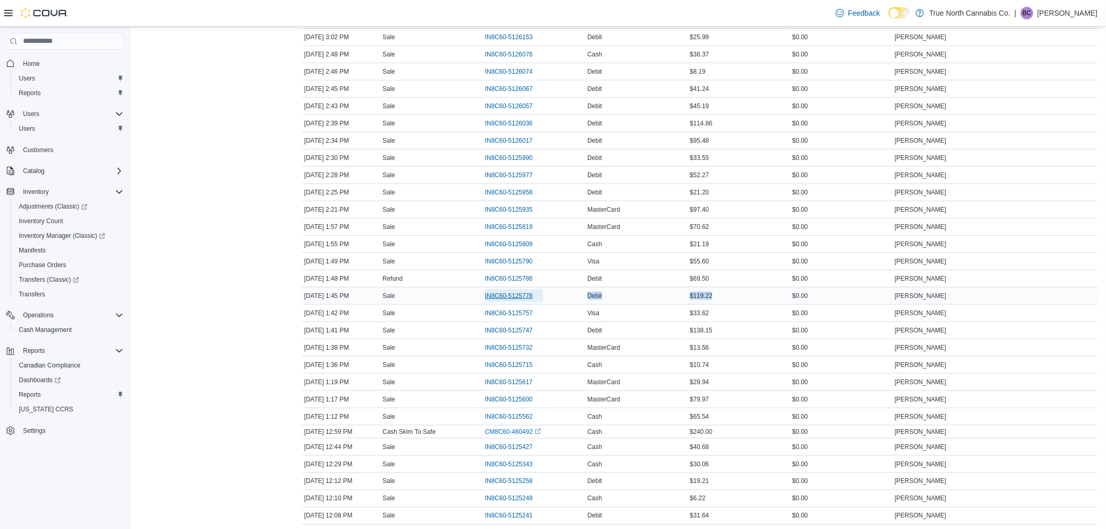
click at [502, 300] on span "IN8C60-5125778" at bounding box center [509, 296] width 48 height 8
